Goal: Information Seeking & Learning: Learn about a topic

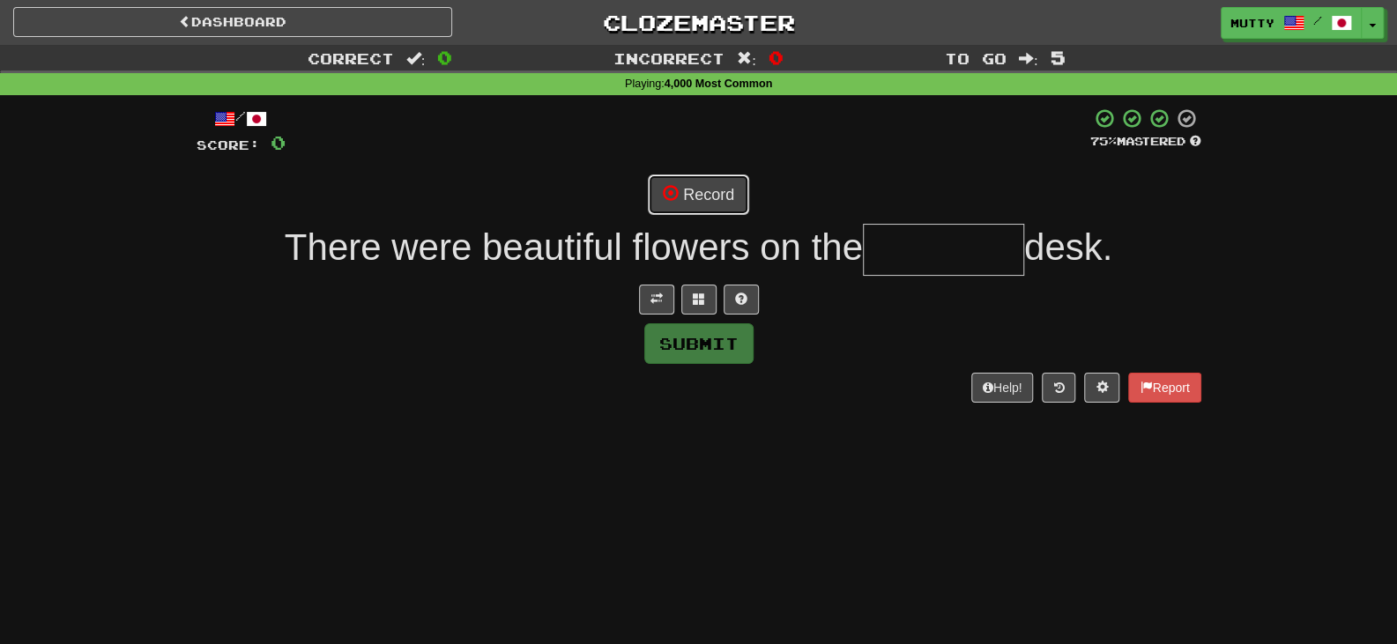
click at [681, 187] on button "Record" at bounding box center [698, 194] width 101 height 41
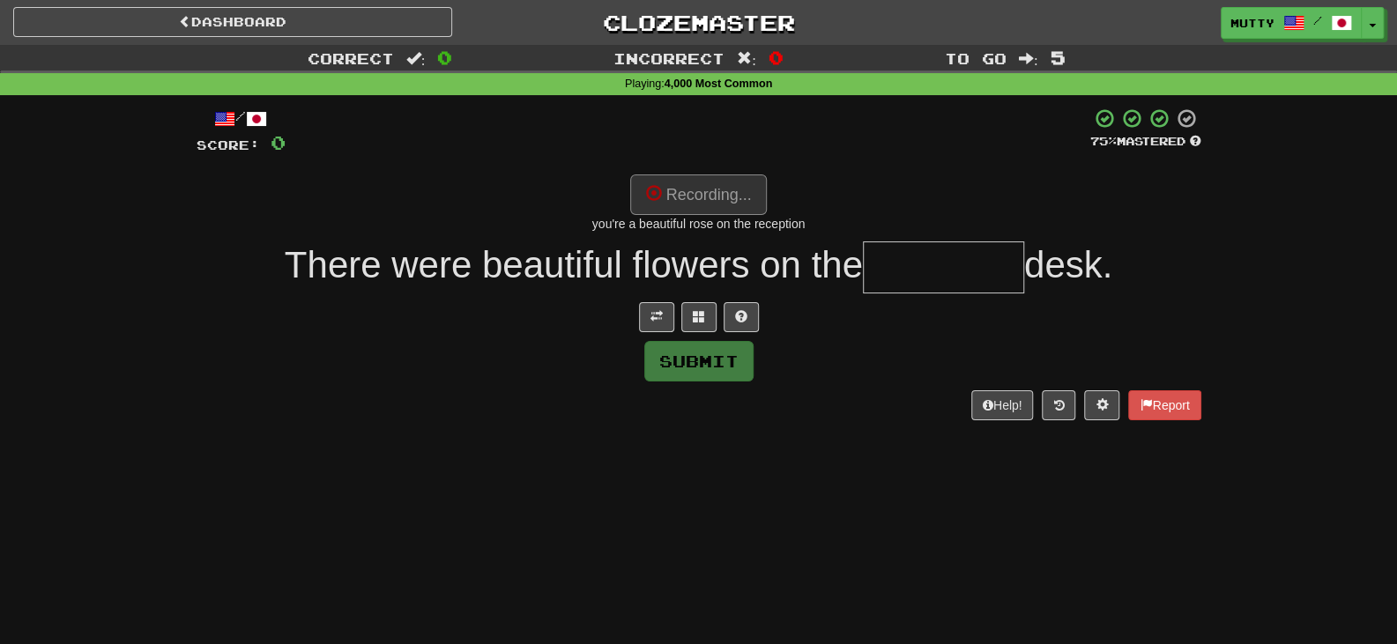
type input "*********"
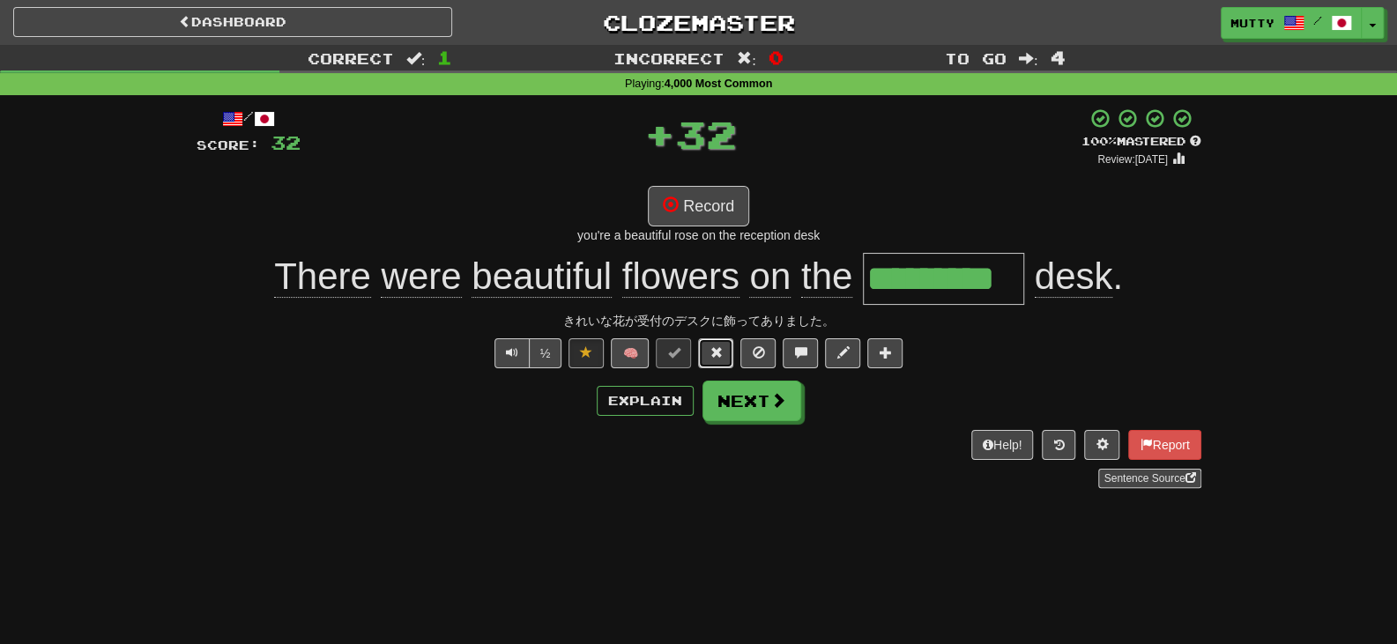
click at [722, 357] on span at bounding box center [715, 352] width 12 height 12
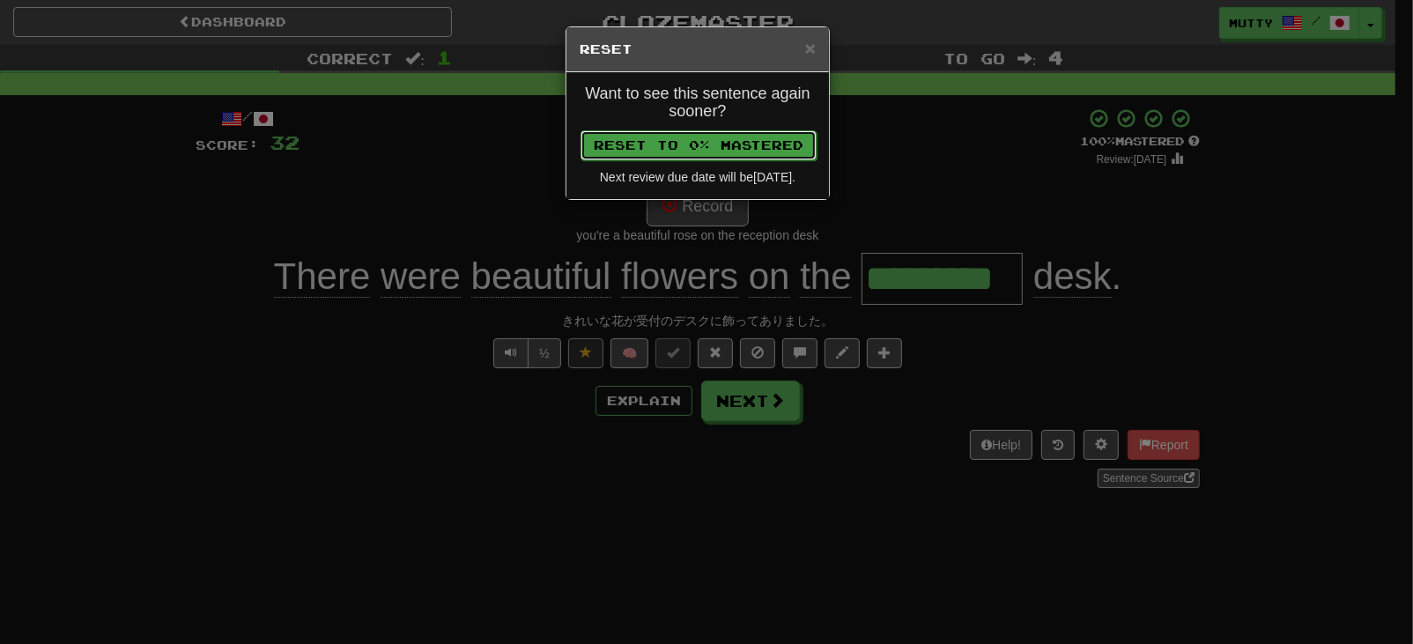
click at [716, 133] on button "Reset to 0% Mastered" at bounding box center [699, 145] width 236 height 30
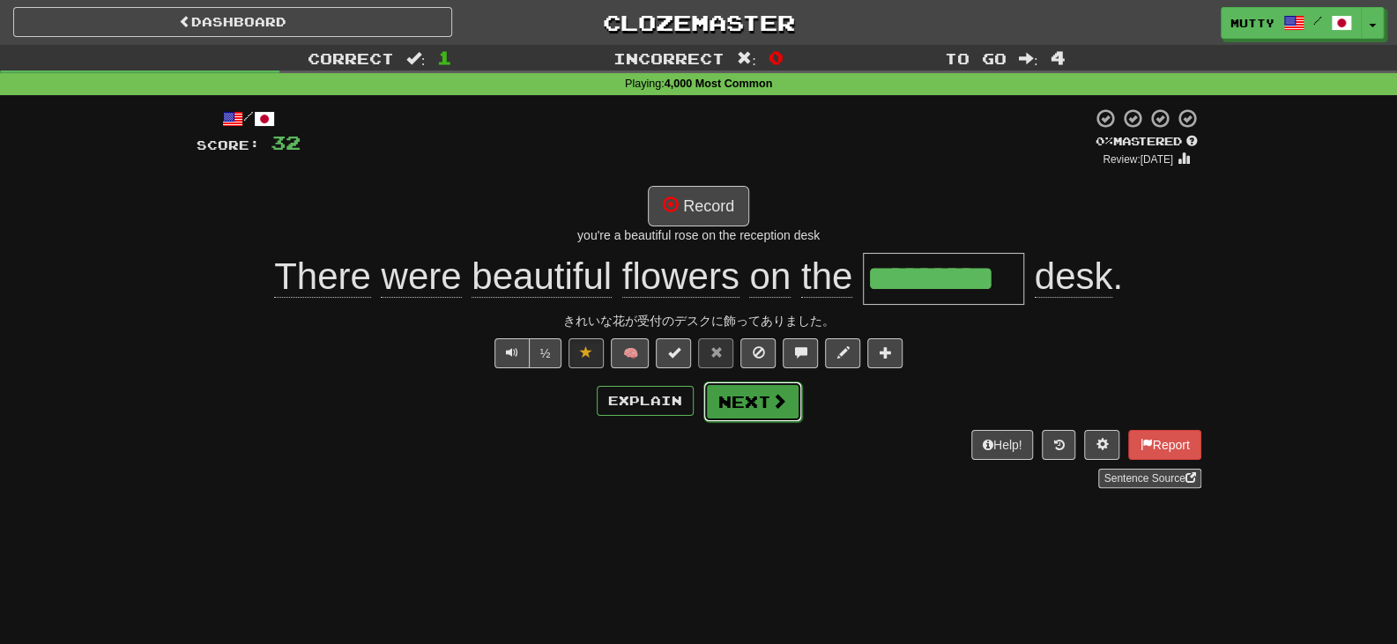
click at [738, 397] on button "Next" at bounding box center [752, 402] width 99 height 41
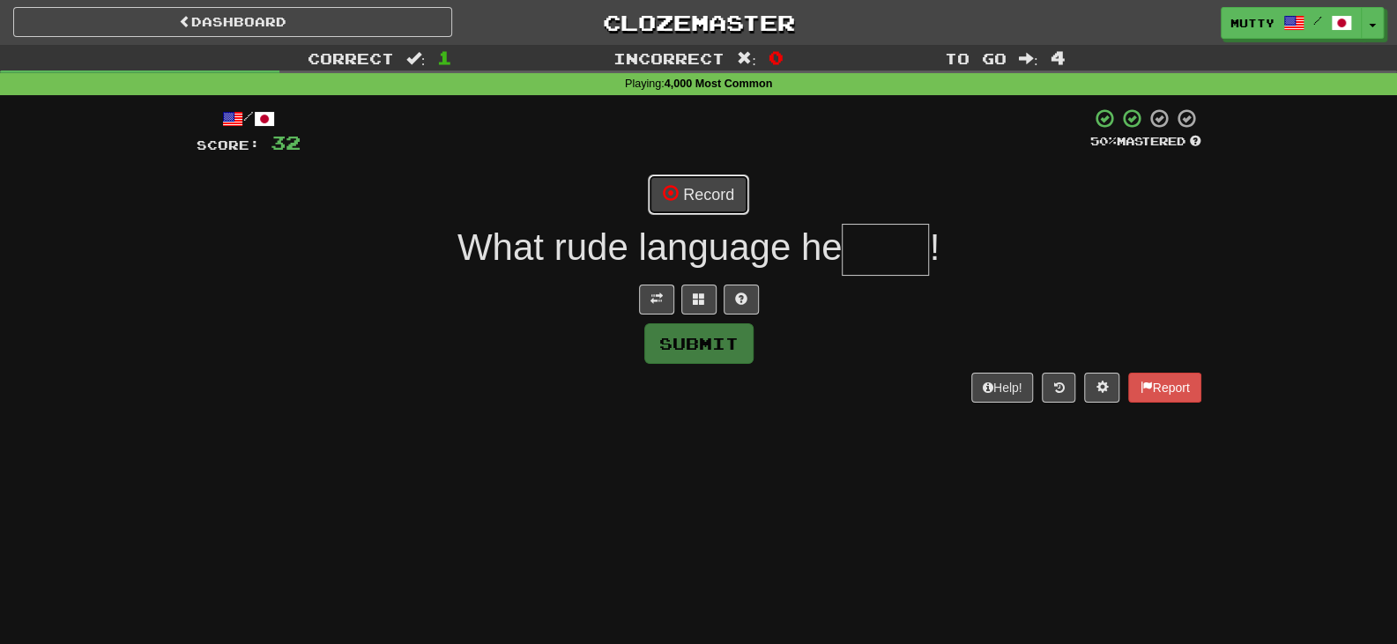
click at [698, 189] on button "Record" at bounding box center [698, 194] width 101 height 41
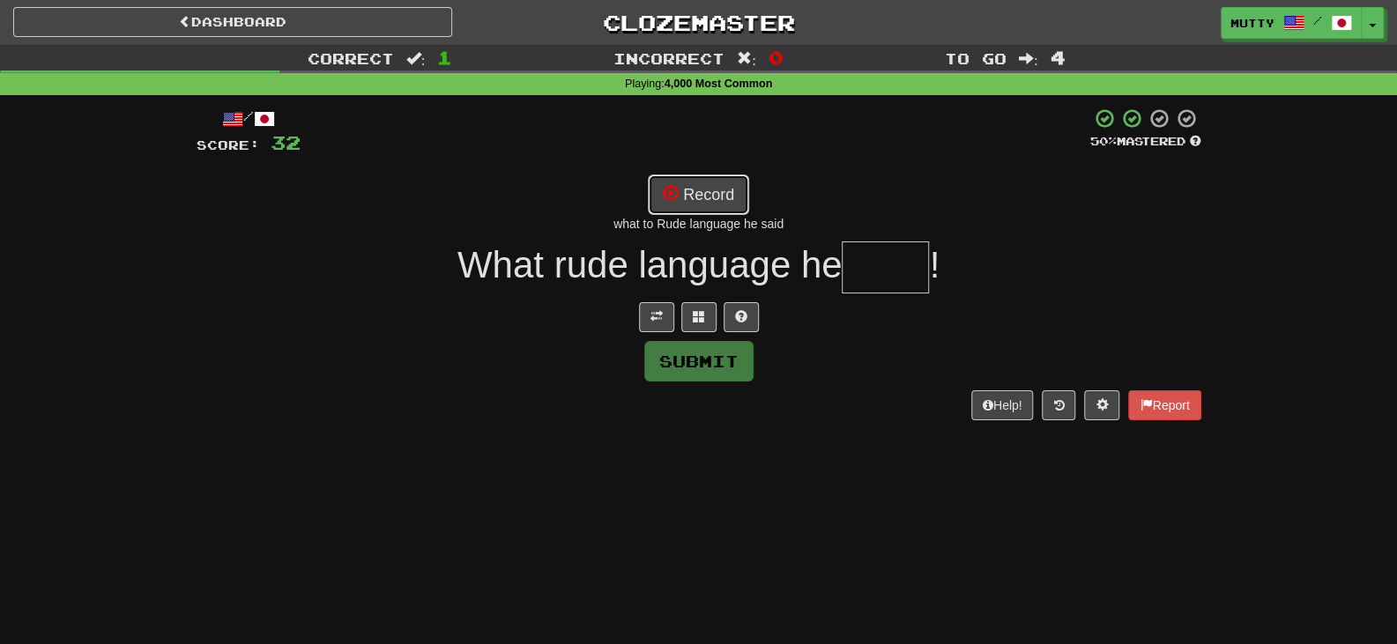
click at [709, 199] on button "Record" at bounding box center [698, 194] width 101 height 41
click at [704, 192] on button "Record" at bounding box center [698, 194] width 101 height 41
click at [730, 305] on button at bounding box center [740, 317] width 35 height 30
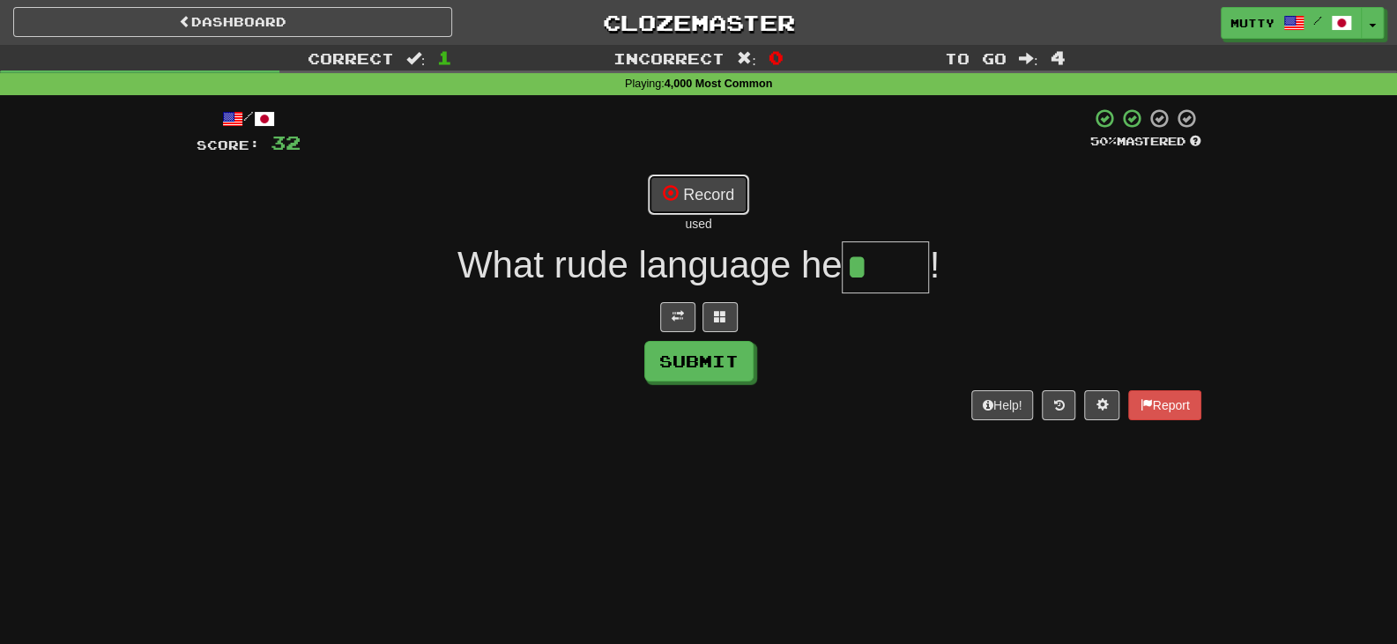
click at [711, 195] on button "Record" at bounding box center [698, 194] width 101 height 41
type input "****"
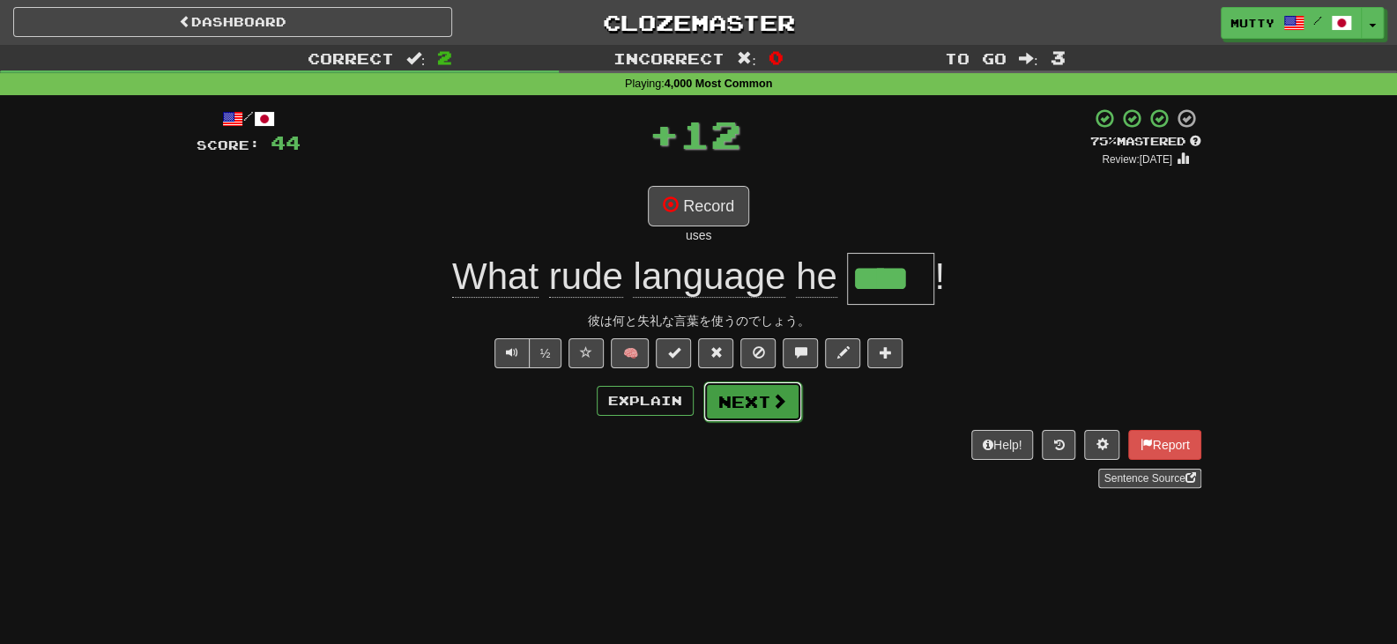
click at [762, 399] on button "Next" at bounding box center [752, 402] width 99 height 41
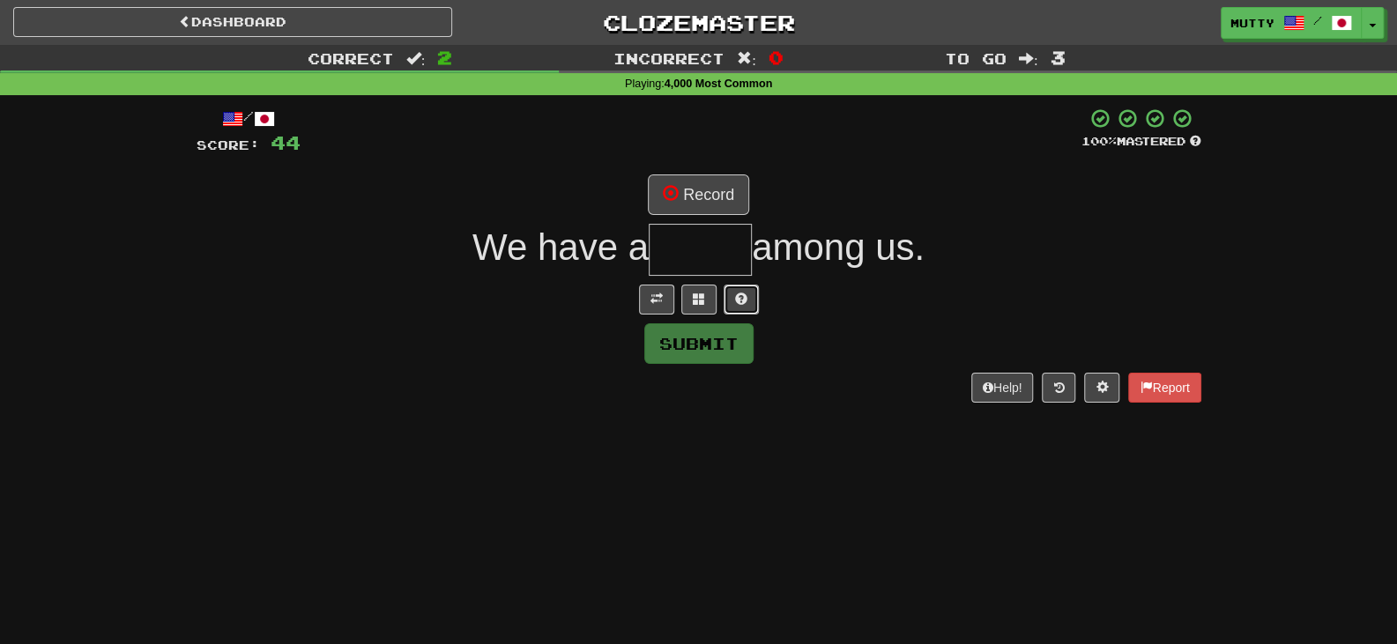
click at [748, 300] on button at bounding box center [740, 300] width 35 height 30
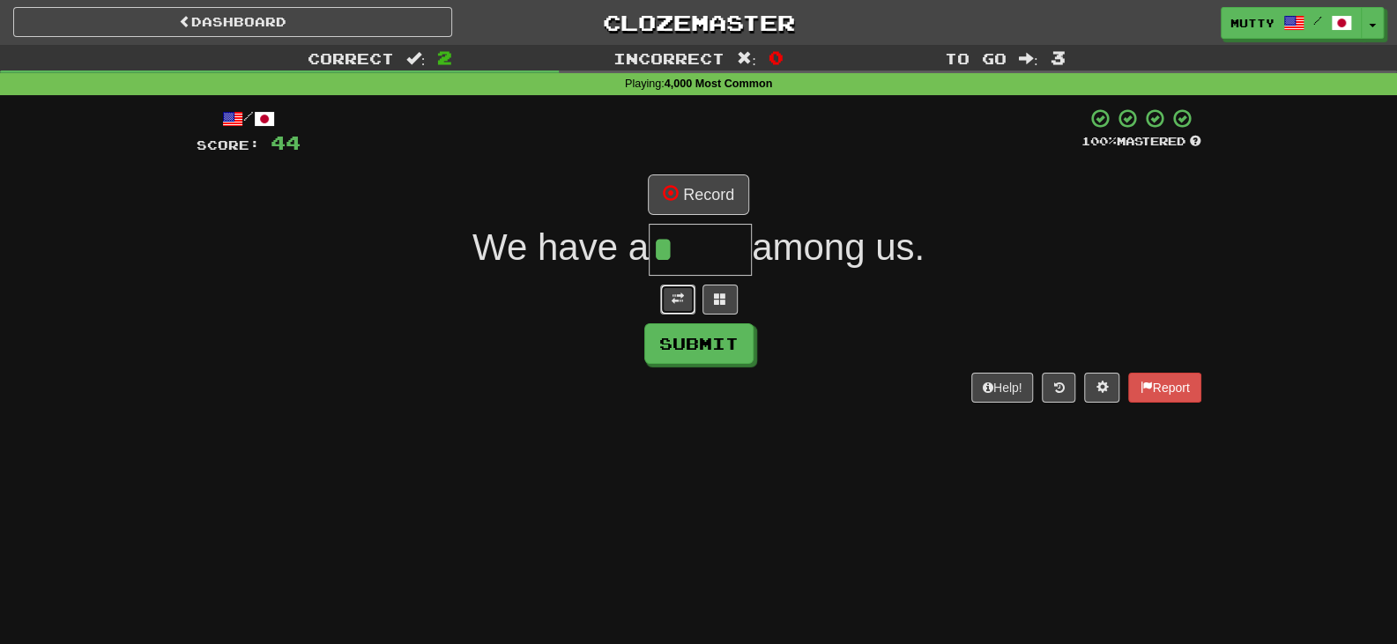
click at [681, 302] on span at bounding box center [677, 299] width 12 height 12
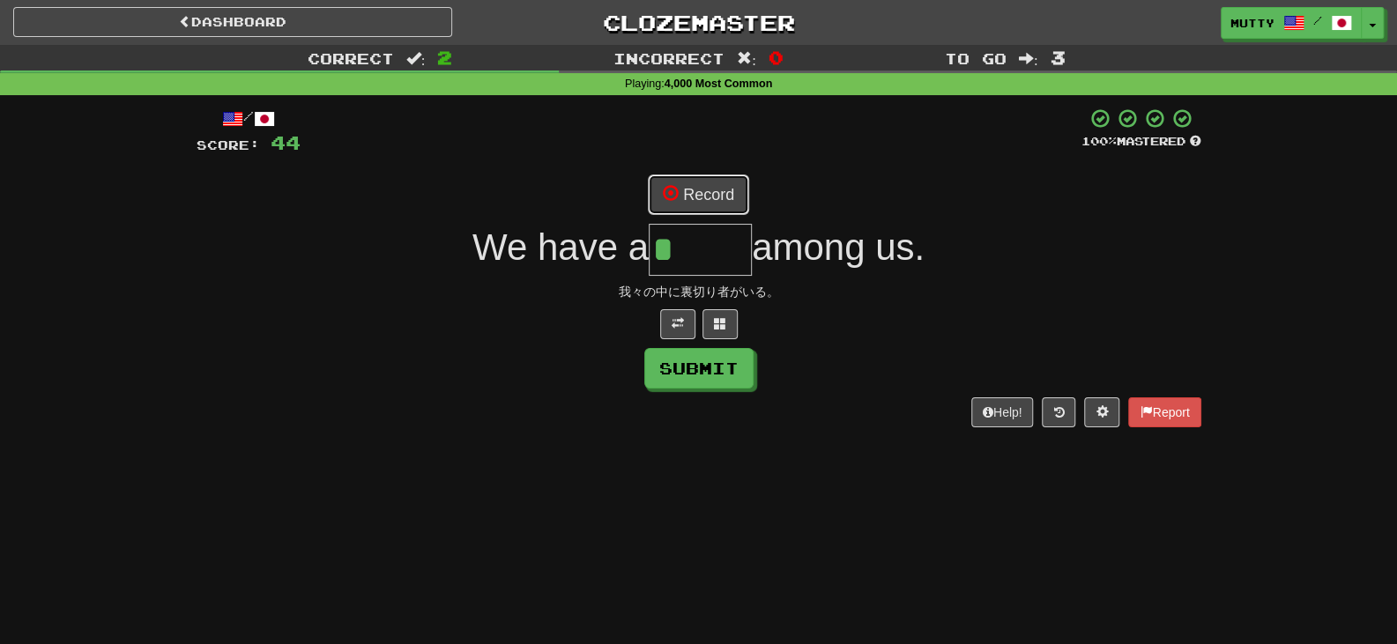
click at [682, 205] on button "Record" at bounding box center [698, 194] width 101 height 41
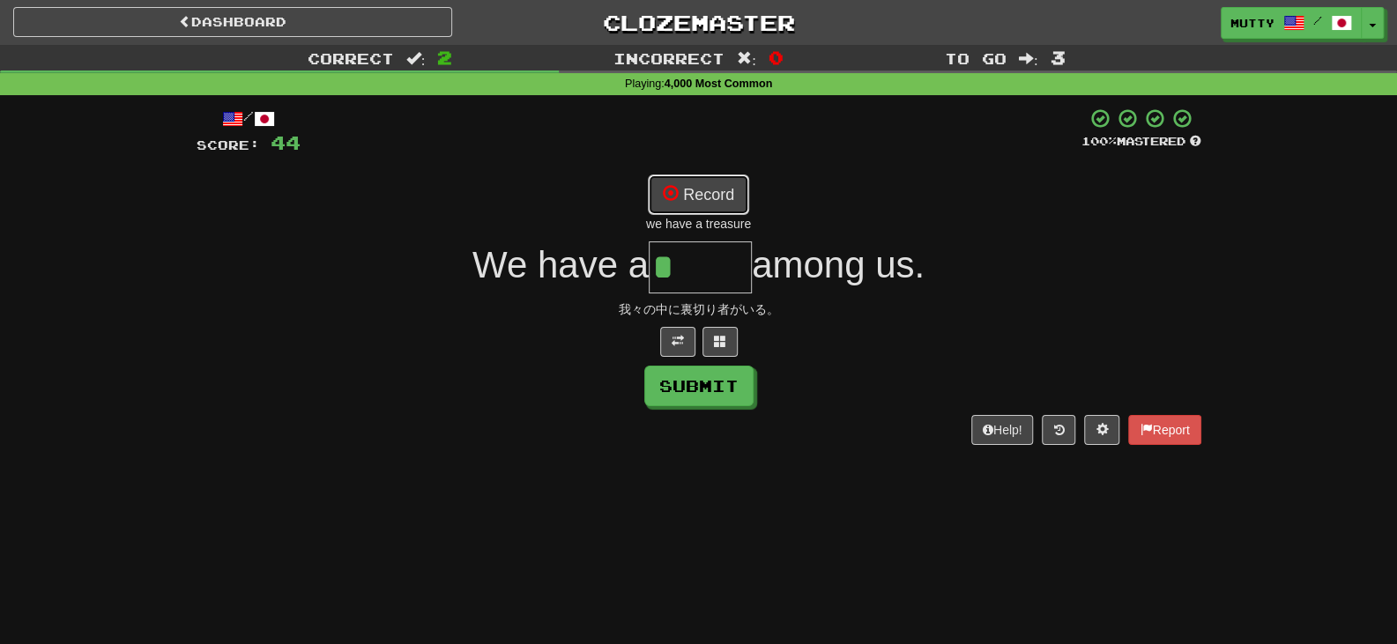
click at [700, 200] on button "Record" at bounding box center [698, 194] width 101 height 41
click at [718, 187] on button "Record" at bounding box center [698, 194] width 101 height 41
type input "*******"
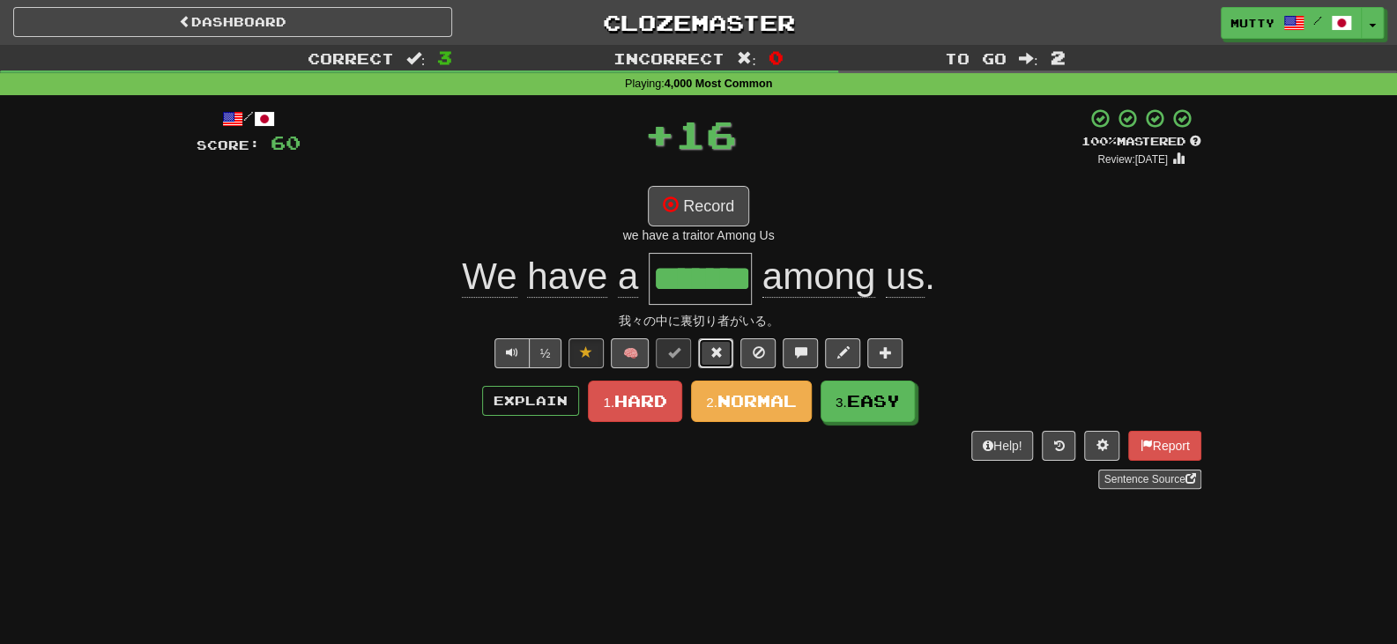
click at [716, 346] on span at bounding box center [715, 352] width 12 height 12
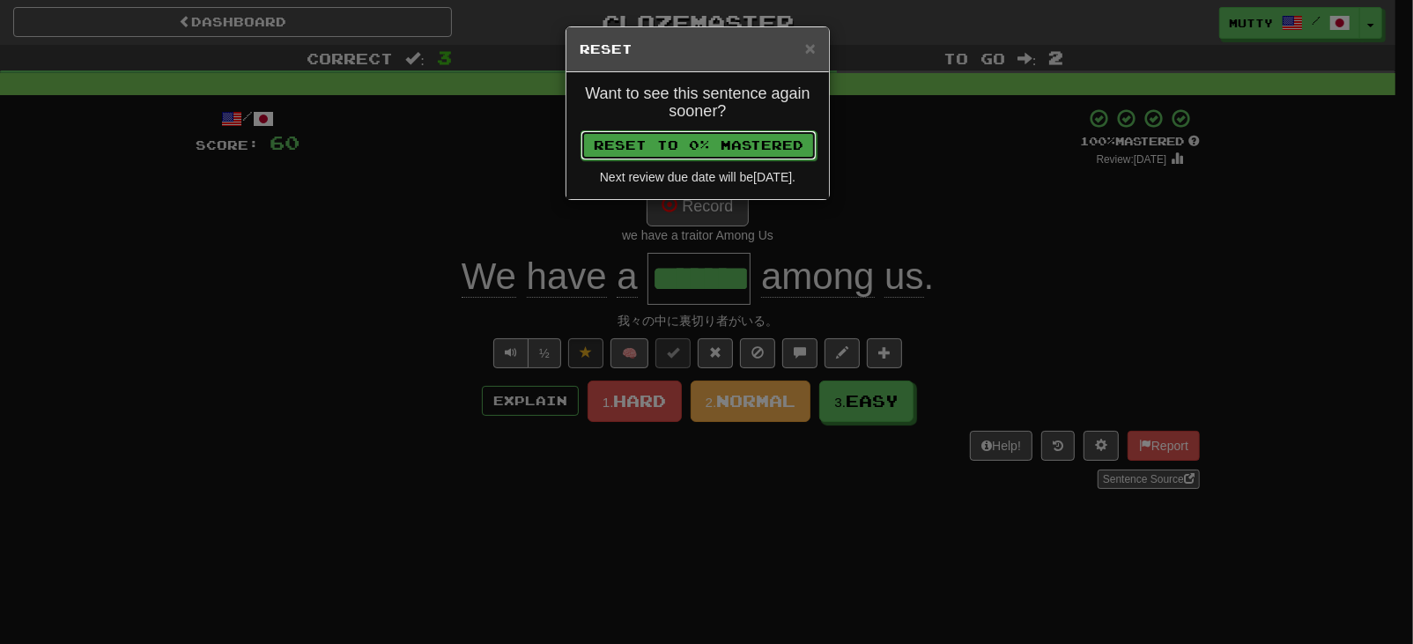
click at [690, 157] on button "Reset to 0% Mastered" at bounding box center [699, 145] width 236 height 30
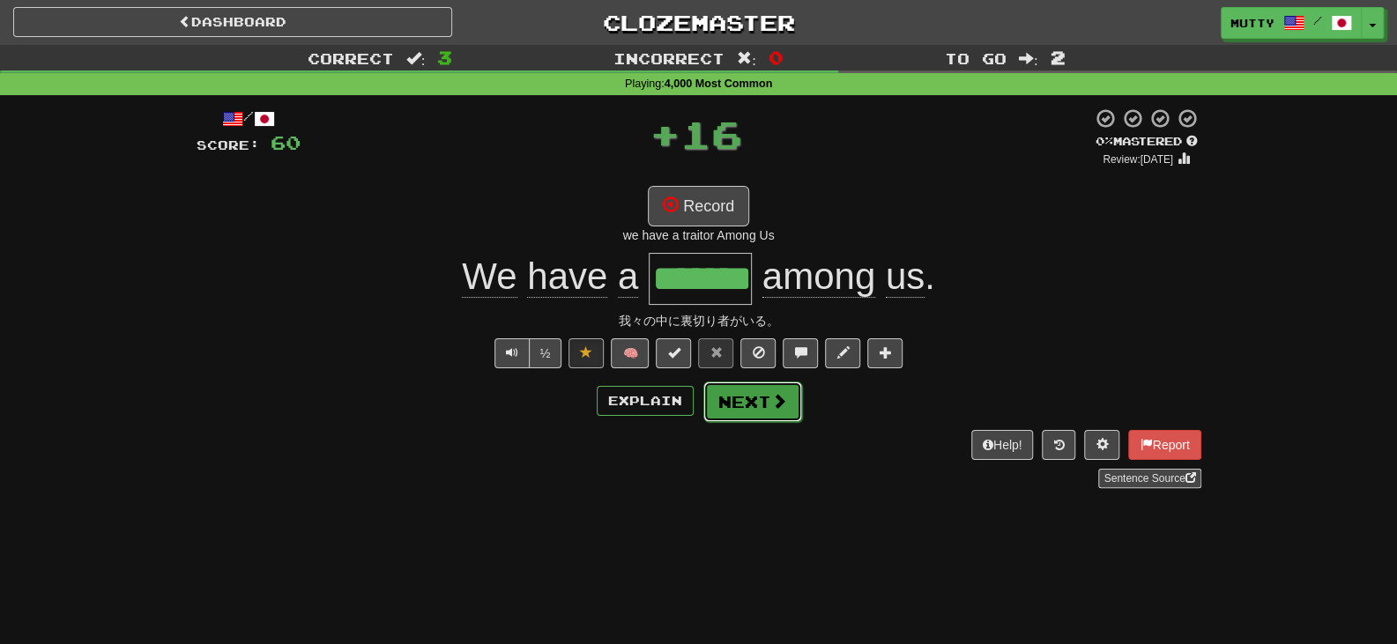
click at [737, 412] on button "Next" at bounding box center [752, 402] width 99 height 41
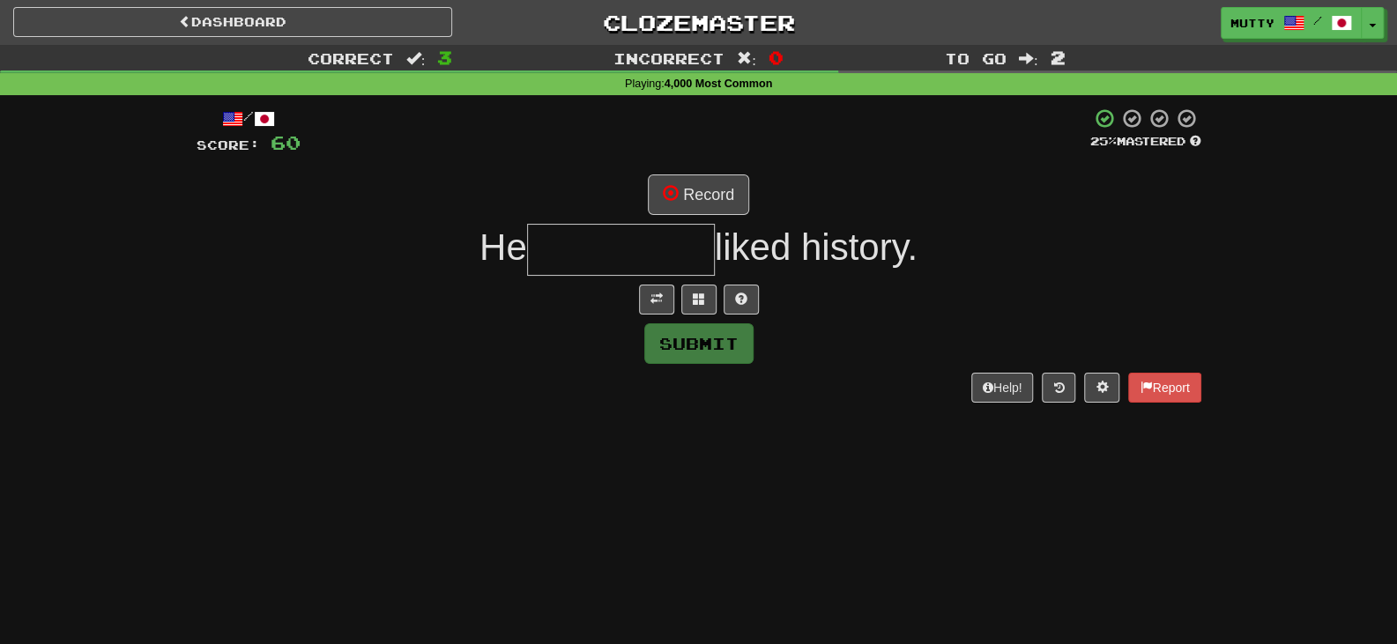
click at [700, 173] on div "/ Score: 60 25 % Mastered Record He liked history. Submit Help! Report" at bounding box center [699, 255] width 1005 height 294
click at [704, 185] on button "Record" at bounding box center [698, 194] width 101 height 41
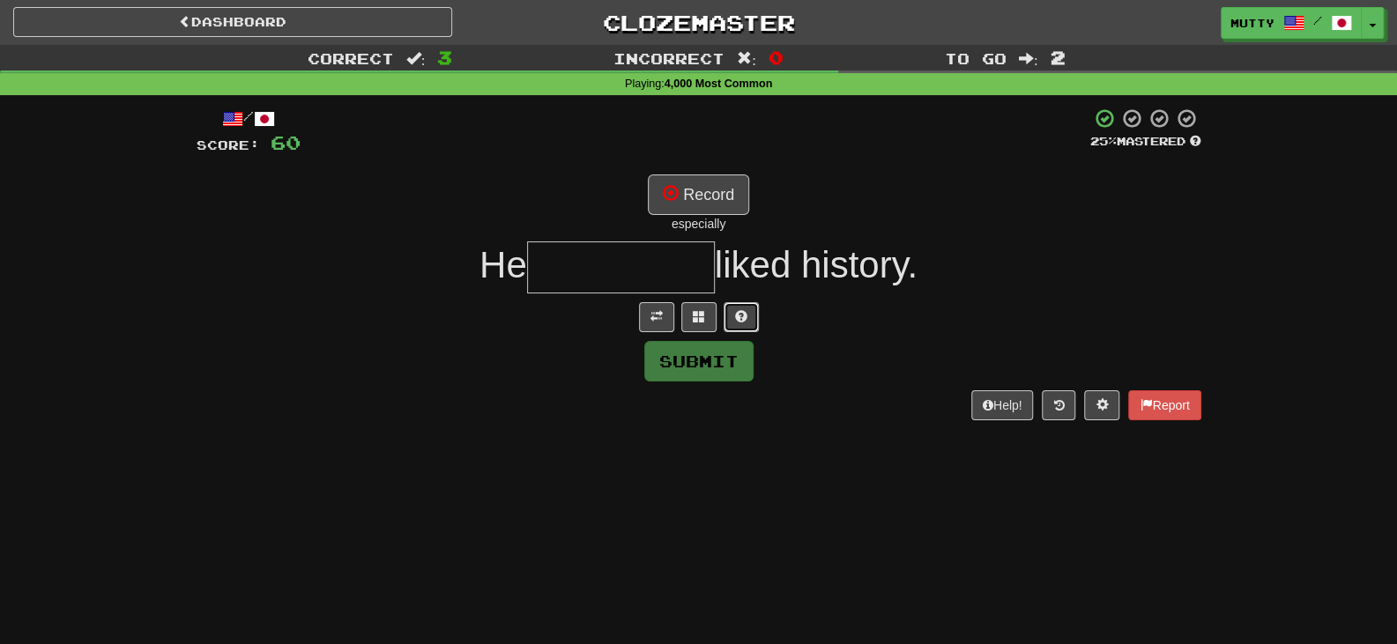
click at [732, 309] on button at bounding box center [740, 317] width 35 height 30
click at [666, 313] on button at bounding box center [677, 317] width 35 height 30
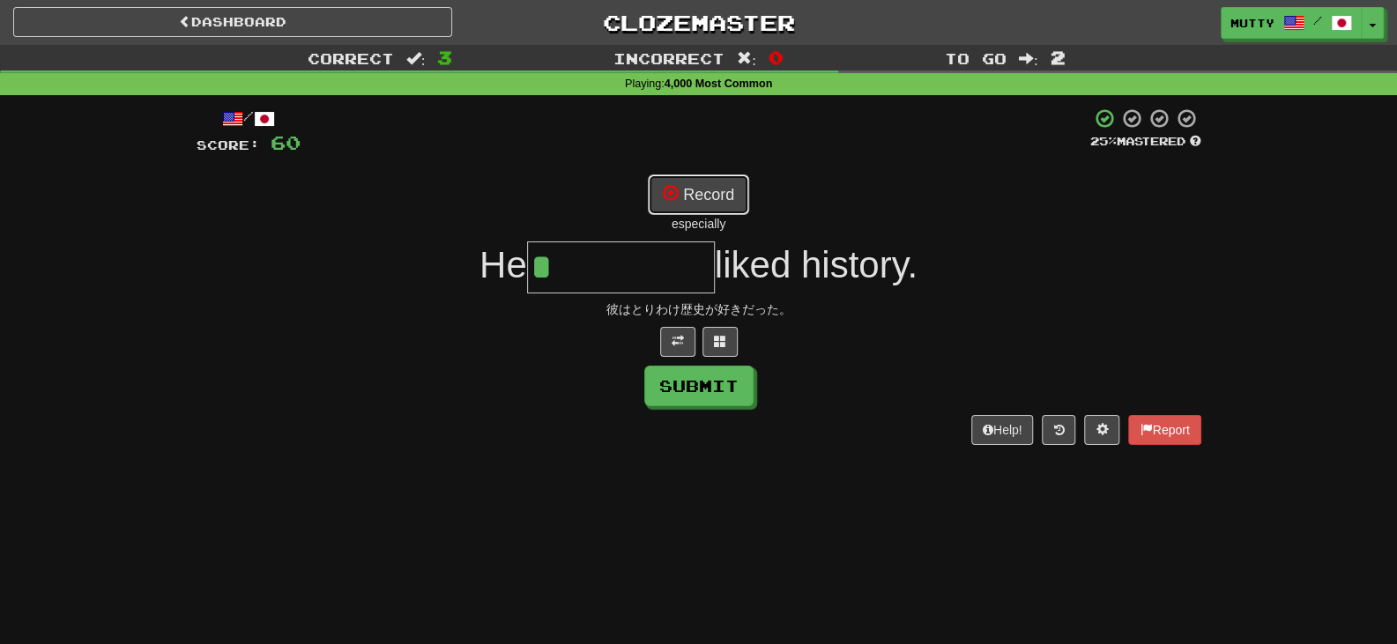
click at [733, 204] on button "Record" at bounding box center [698, 194] width 101 height 41
click at [700, 188] on button "Record" at bounding box center [698, 194] width 101 height 41
type input "**********"
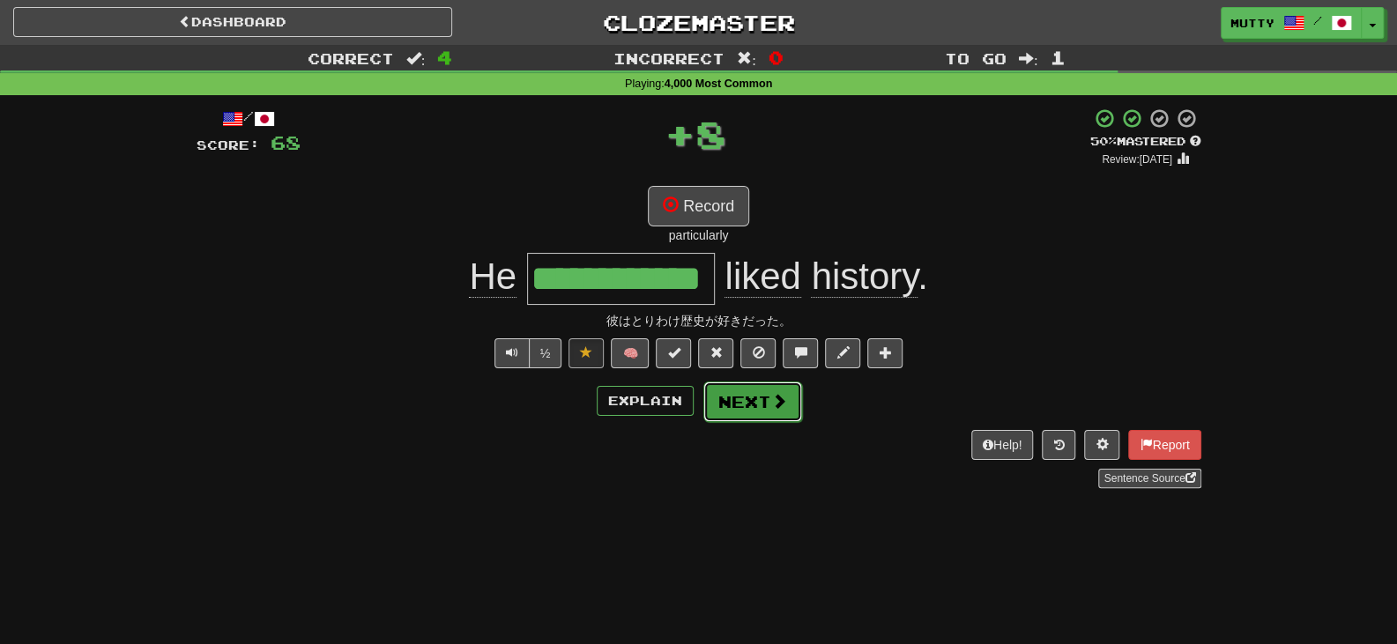
click at [755, 398] on button "Next" at bounding box center [752, 402] width 99 height 41
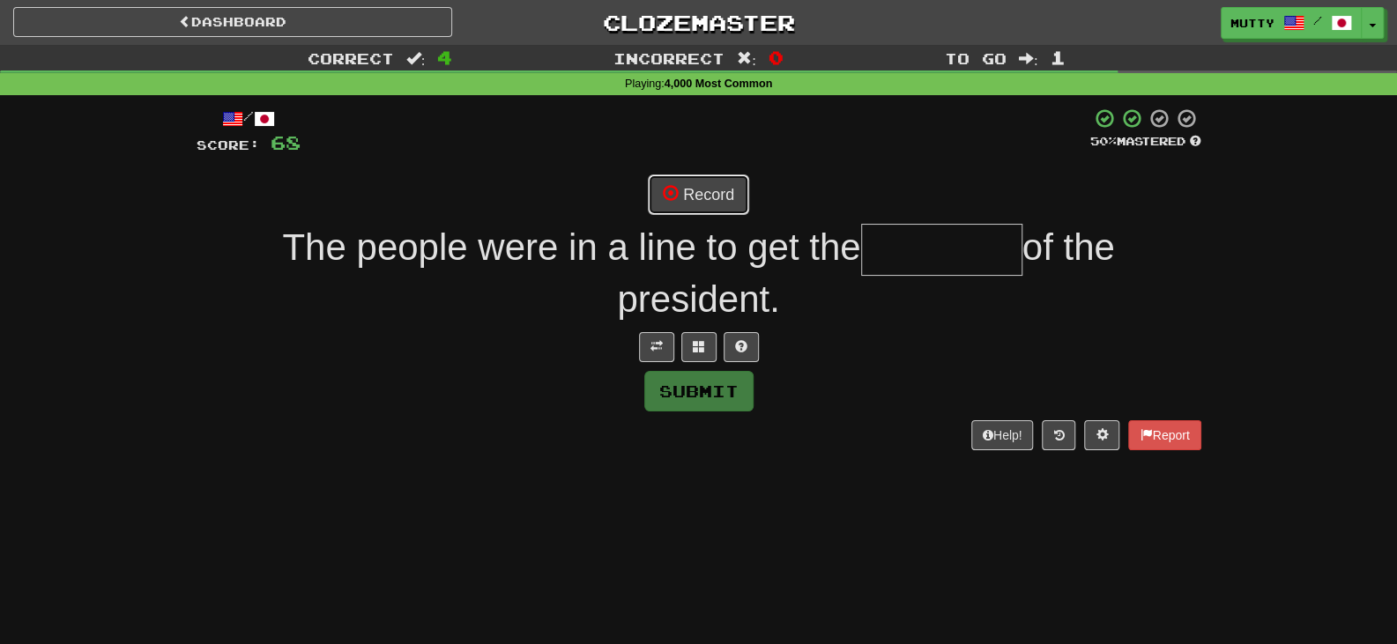
click at [681, 184] on button "Record" at bounding box center [698, 194] width 101 height 41
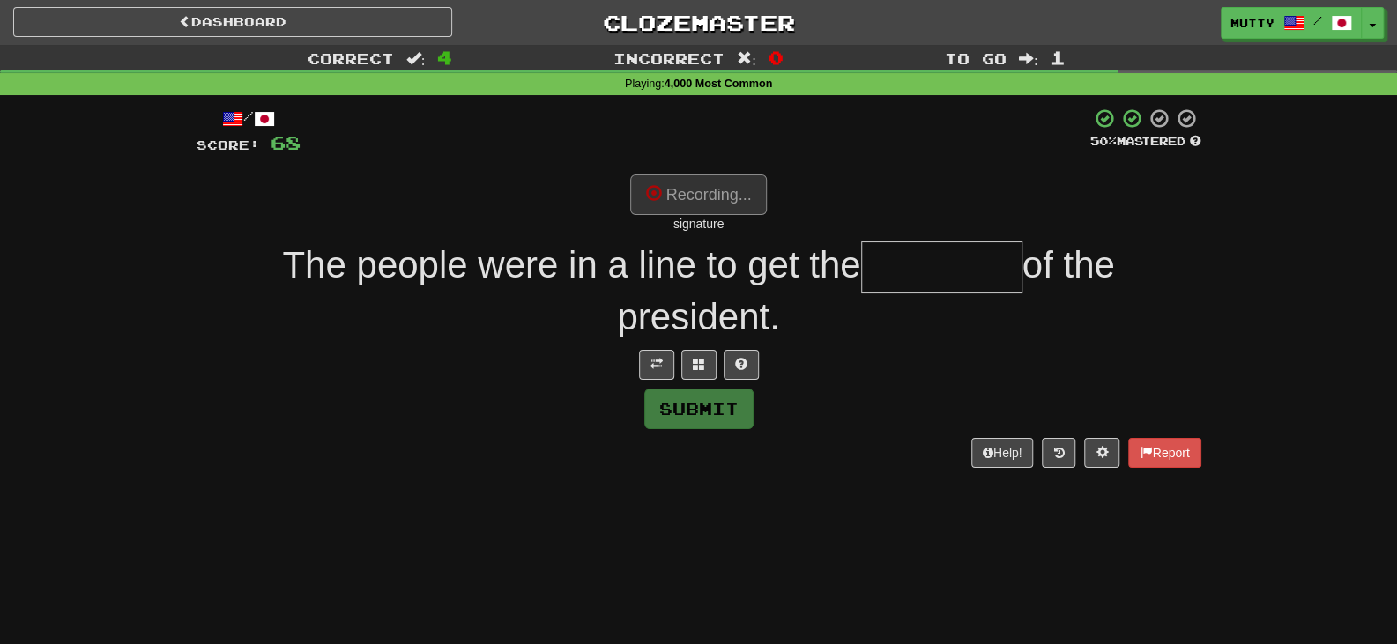
type input "*********"
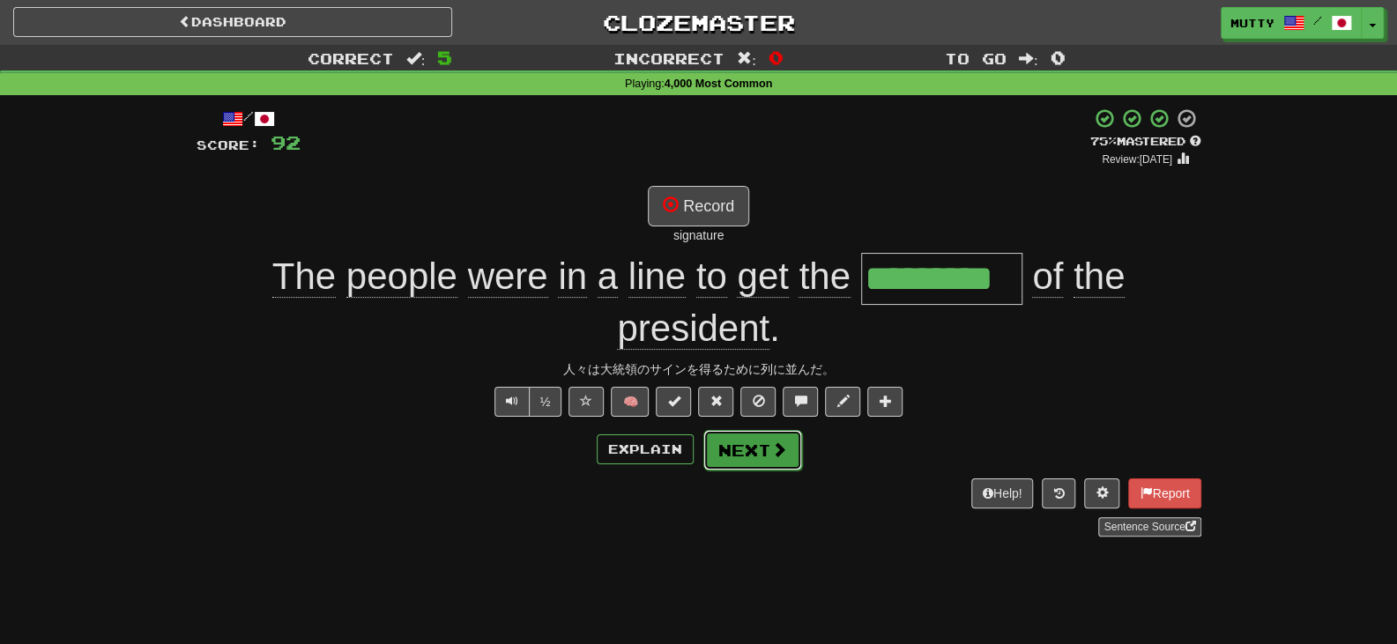
click at [759, 451] on button "Next" at bounding box center [752, 450] width 99 height 41
